Goal: Transaction & Acquisition: Purchase product/service

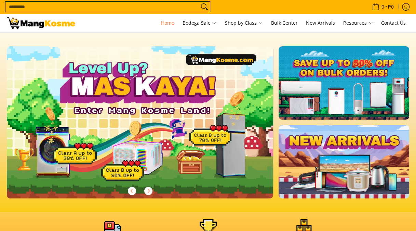
click at [186, 7] on input "Search..." at bounding box center [102, 7] width 194 height 10
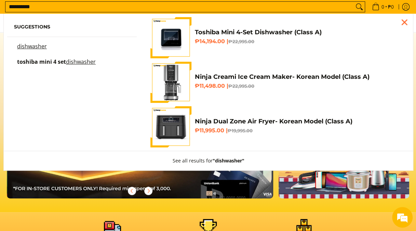
scroll to position [0, 266]
type input "**********"
click at [277, 40] on h6 "₱14,194.00 | ₱22,995.00" at bounding box center [299, 41] width 208 height 7
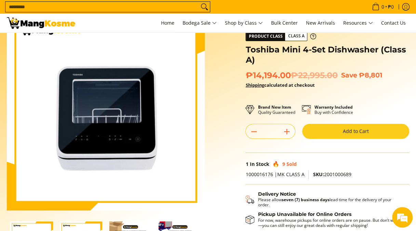
scroll to position [103, 0]
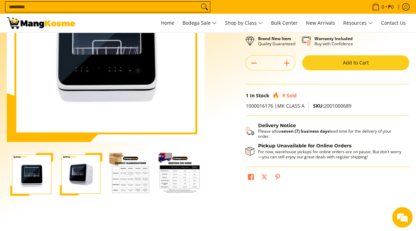
click at [86, 176] on img "Toshiba Mini 4-Set Dishwasher (Class A)-2" at bounding box center [81, 174] width 43 height 43
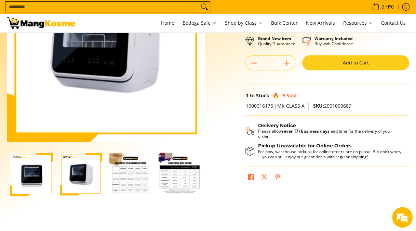
scroll to position [68, 0]
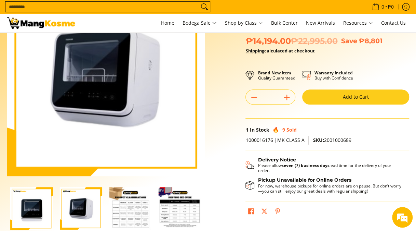
click at [25, 214] on img "Toshiba Mini 4-Set Dishwasher (Class A)-1" at bounding box center [31, 208] width 43 height 43
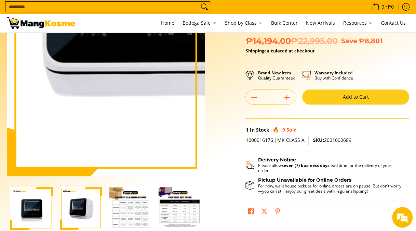
scroll to position [103, 0]
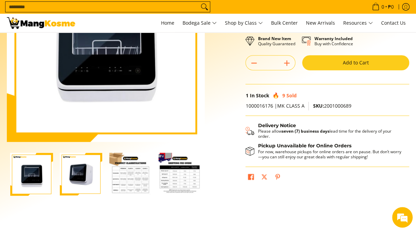
click at [131, 168] on img "Toshiba Mini 4-Set Dishwasher (Class A)-3" at bounding box center [130, 174] width 43 height 43
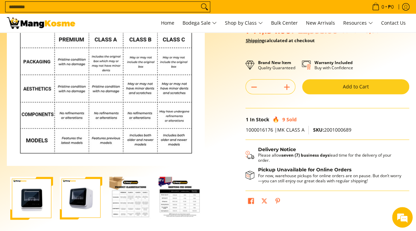
scroll to position [68, 0]
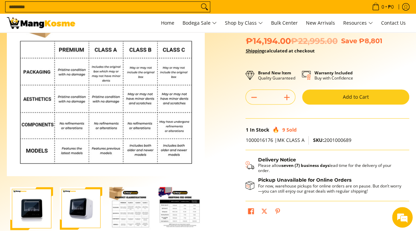
click at [170, 214] on img "Toshiba Mini 4-Set Dishwasher (Class A)-4" at bounding box center [180, 208] width 43 height 43
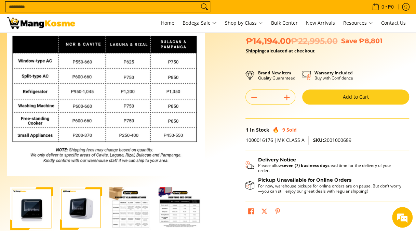
click at [131, 214] on img "Toshiba Mini 4-Set Dishwasher (Class A)-3" at bounding box center [130, 208] width 43 height 43
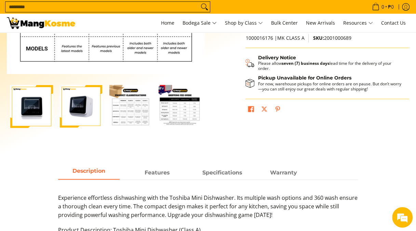
scroll to position [205, 0]
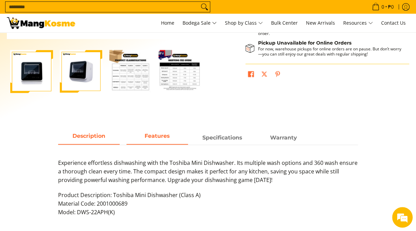
click at [159, 139] on span "Features" at bounding box center [158, 137] width 62 height 12
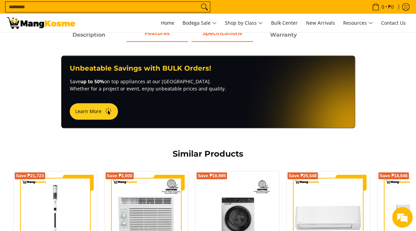
scroll to position [239, 0]
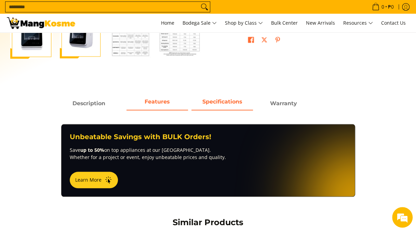
click at [223, 103] on strong "Specifications" at bounding box center [223, 101] width 40 height 6
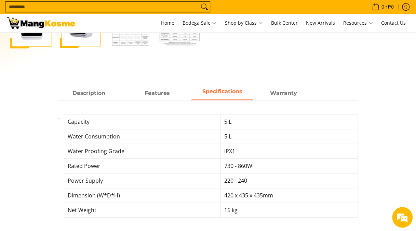
scroll to position [205, 0]
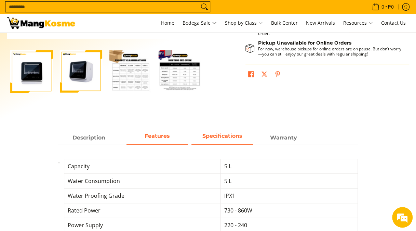
click at [162, 138] on span "Features" at bounding box center [158, 137] width 62 height 12
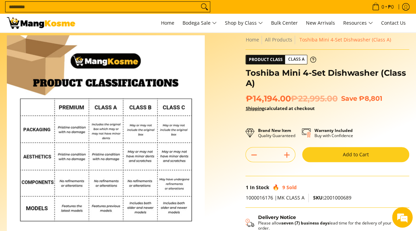
scroll to position [0, 0]
